Goal: Task Accomplishment & Management: Manage account settings

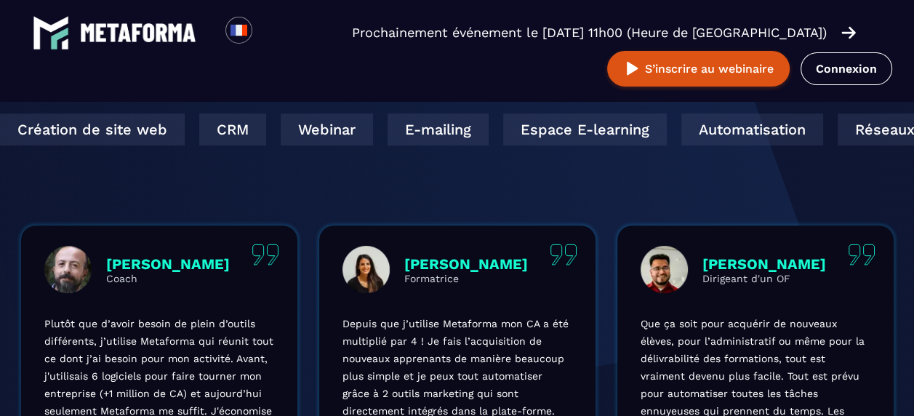
scroll to position [371, 0]
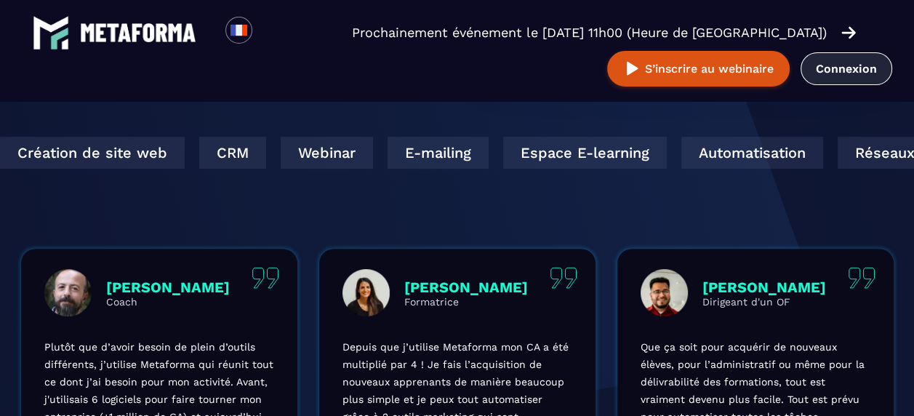
click at [834, 65] on link "Connexion" at bounding box center [847, 68] width 92 height 33
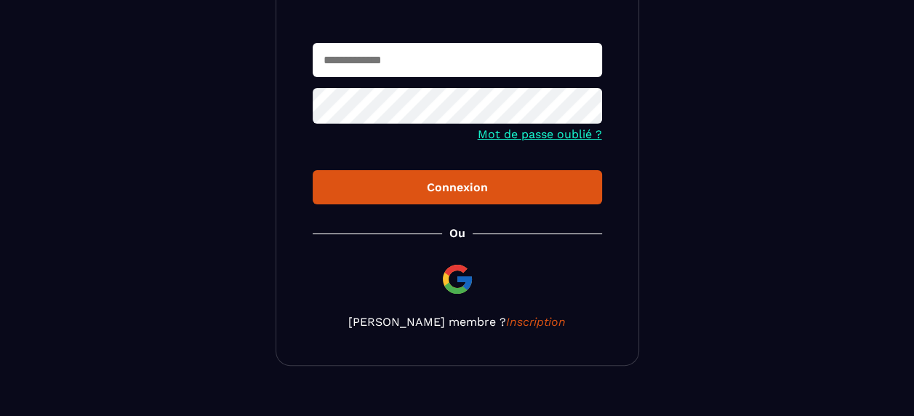
scroll to position [242, 0]
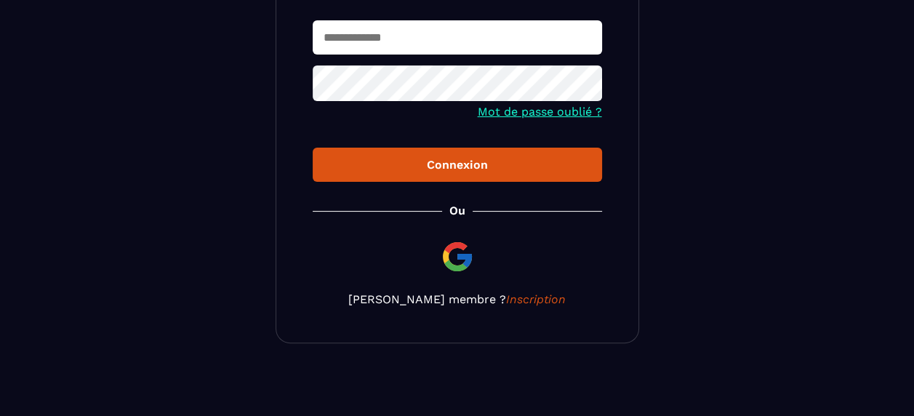
type input "**********"
click at [458, 163] on div "Connexion" at bounding box center [457, 165] width 266 height 14
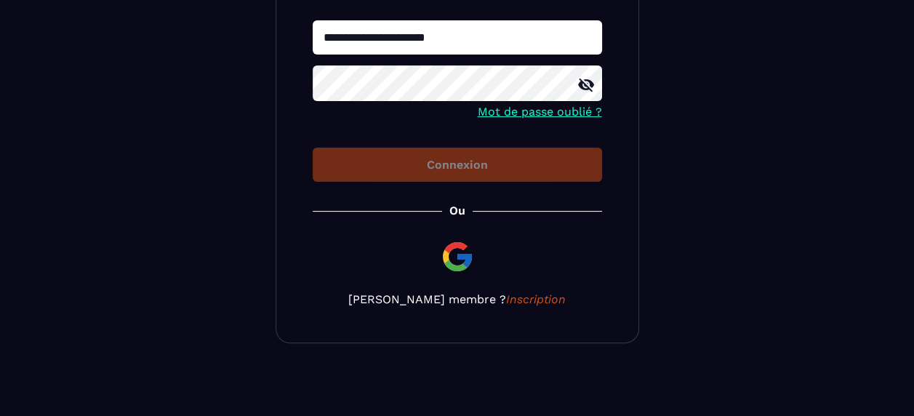
scroll to position [241, 0]
